Goal: Task Accomplishment & Management: Manage account settings

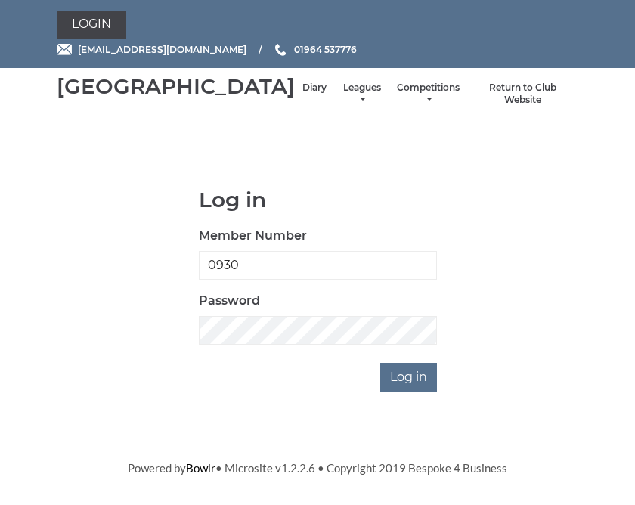
type input "0930"
click at [410, 392] on input "Log in" at bounding box center [408, 377] width 57 height 29
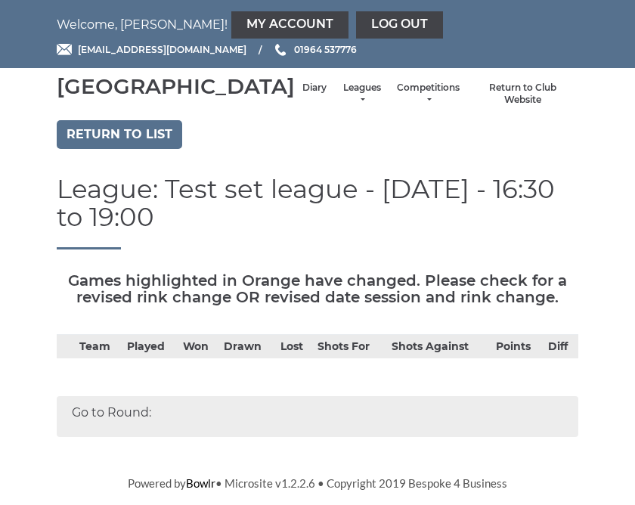
click at [157, 149] on link "Return to list" at bounding box center [120, 134] width 126 height 29
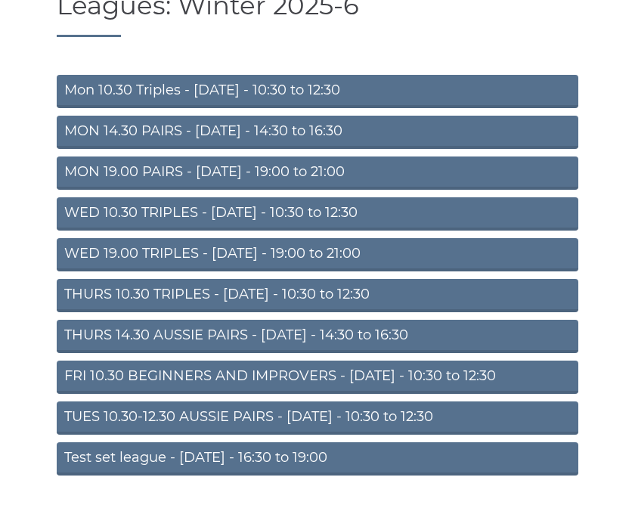
scroll to position [127, 0]
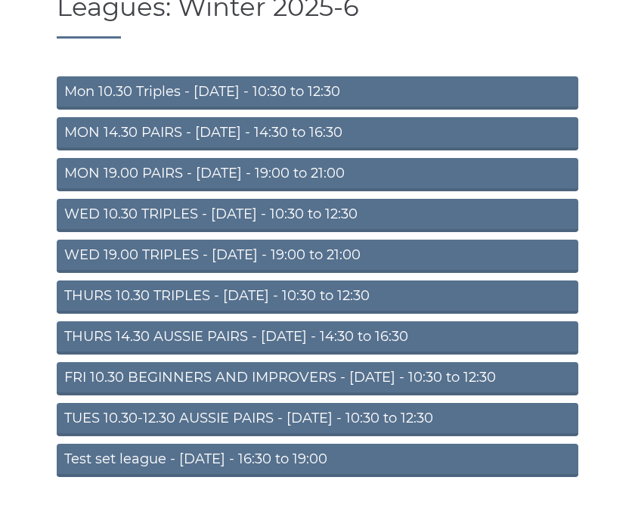
click at [477, 396] on link "FRI 10.30 BEGINNERS AND IMPROVERS - Friday - 10:30 to 12:30" at bounding box center [318, 378] width 522 height 33
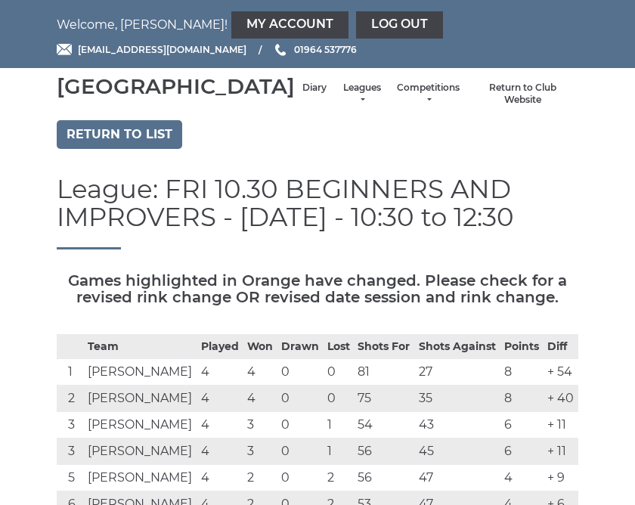
click at [231, 28] on link "My Account" at bounding box center [289, 24] width 117 height 27
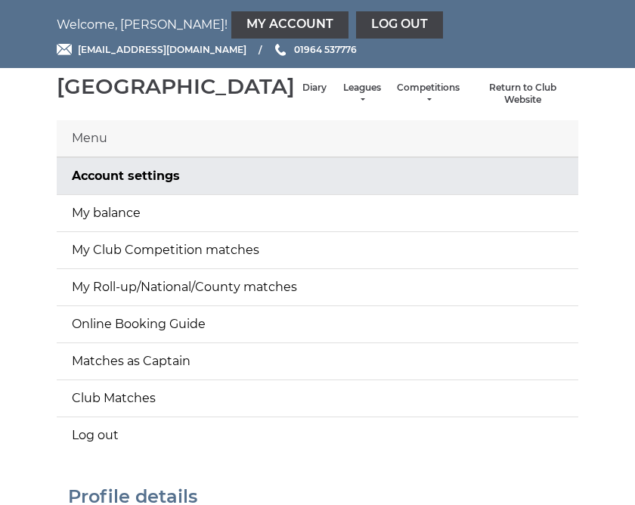
click at [303, 95] on link "Diary" at bounding box center [315, 88] width 24 height 13
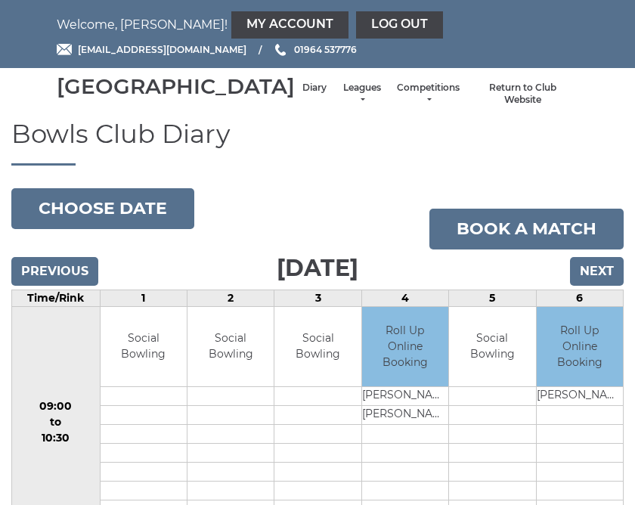
click at [231, 25] on link "My Account" at bounding box center [289, 24] width 117 height 27
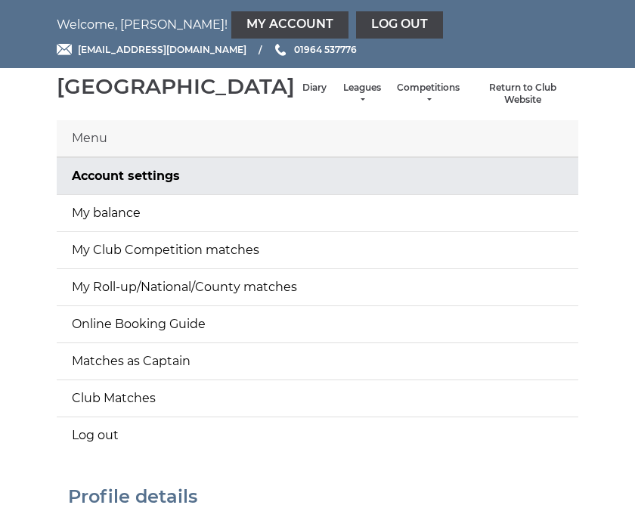
click at [122, 231] on link "My balance" at bounding box center [318, 213] width 522 height 36
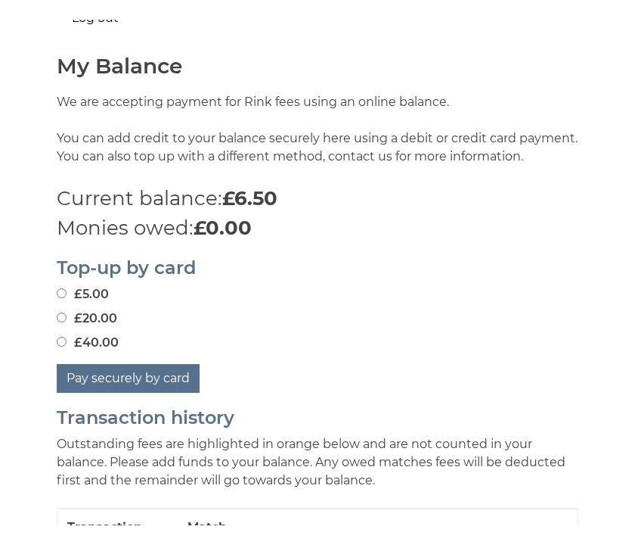
scroll to position [436, 0]
